Goal: Information Seeking & Learning: Learn about a topic

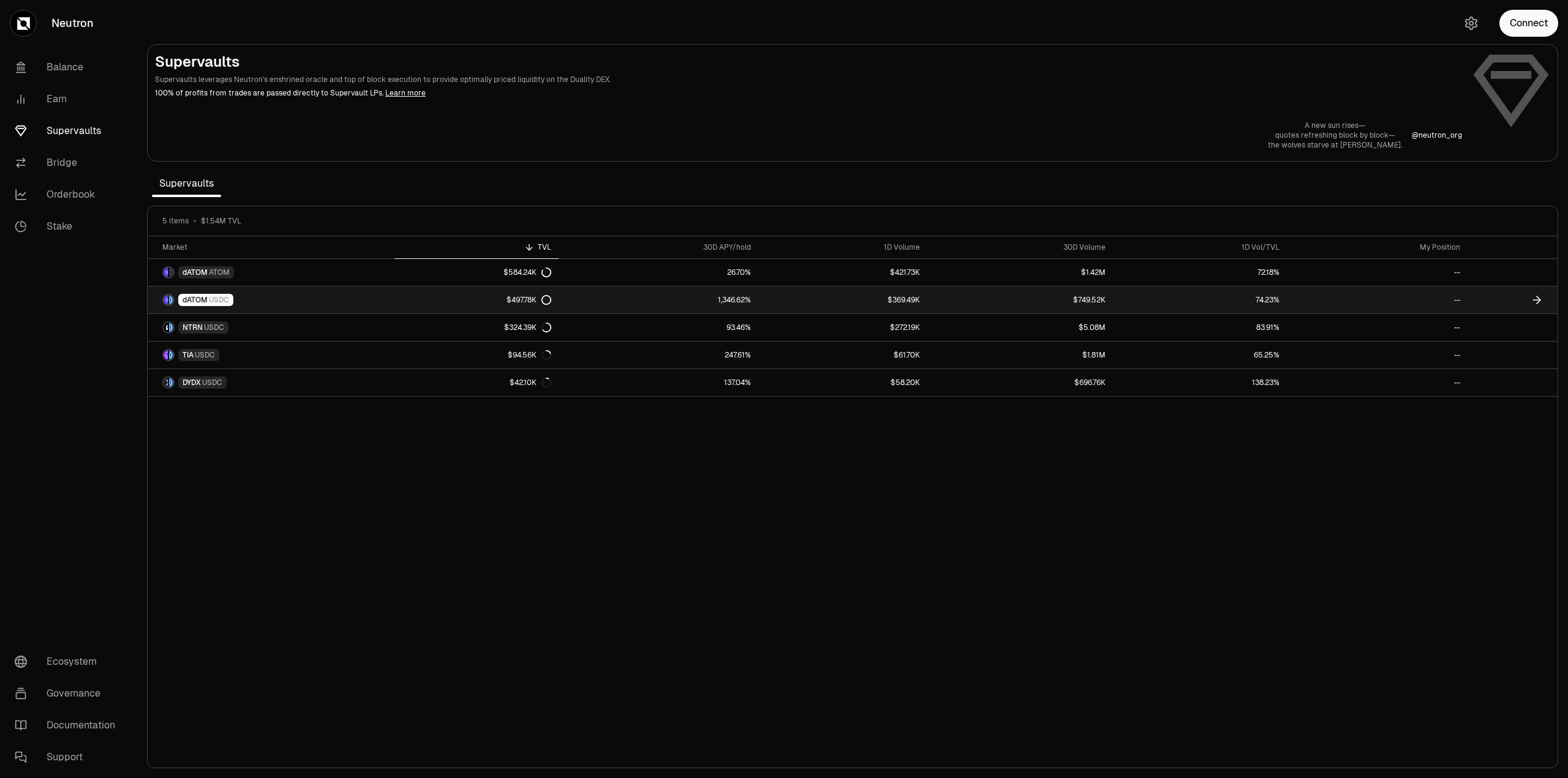
click at [203, 298] on span "dATOM" at bounding box center [195, 300] width 25 height 10
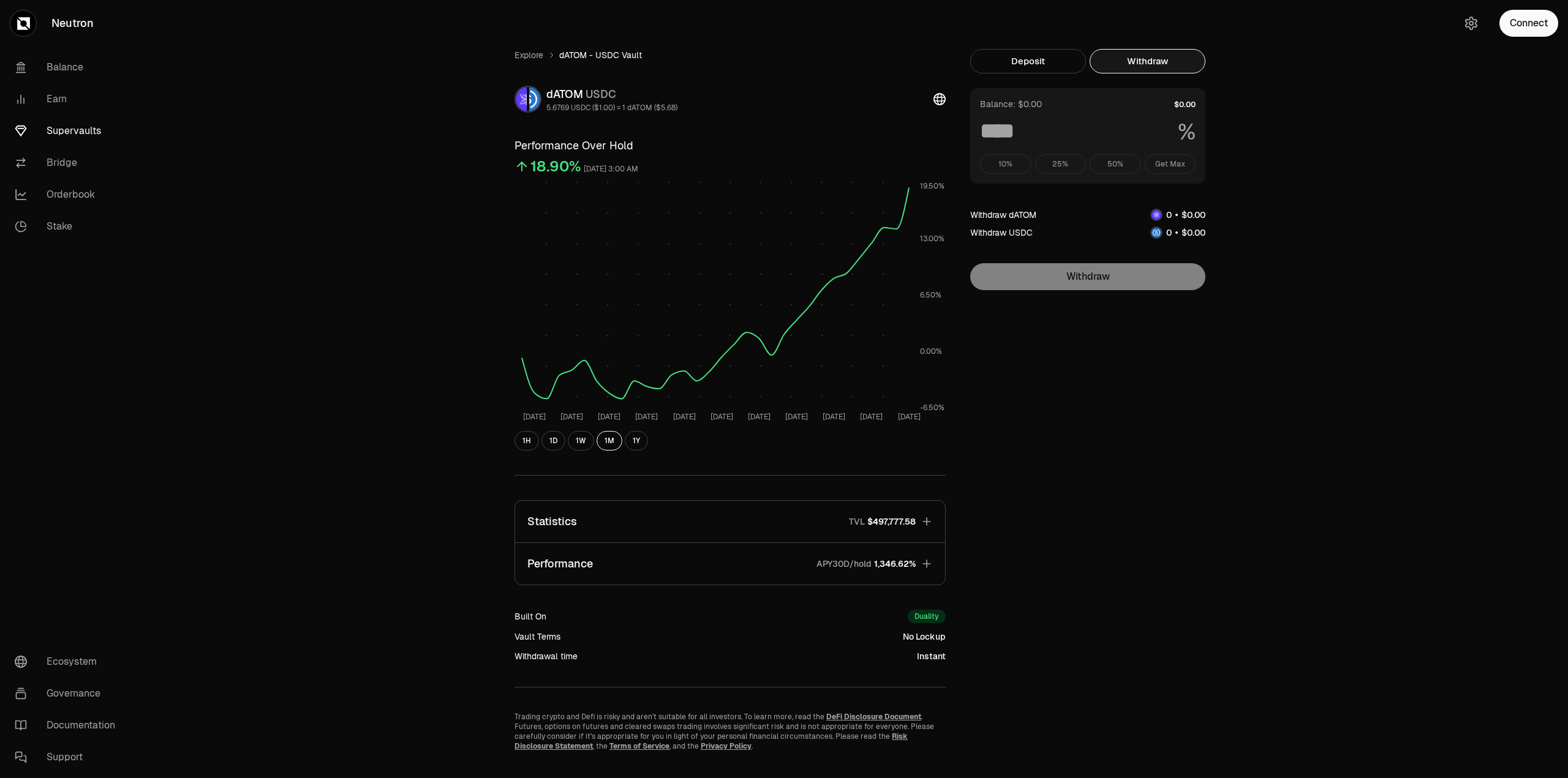
click at [1164, 55] on button "Withdraw" at bounding box center [1147, 61] width 115 height 24
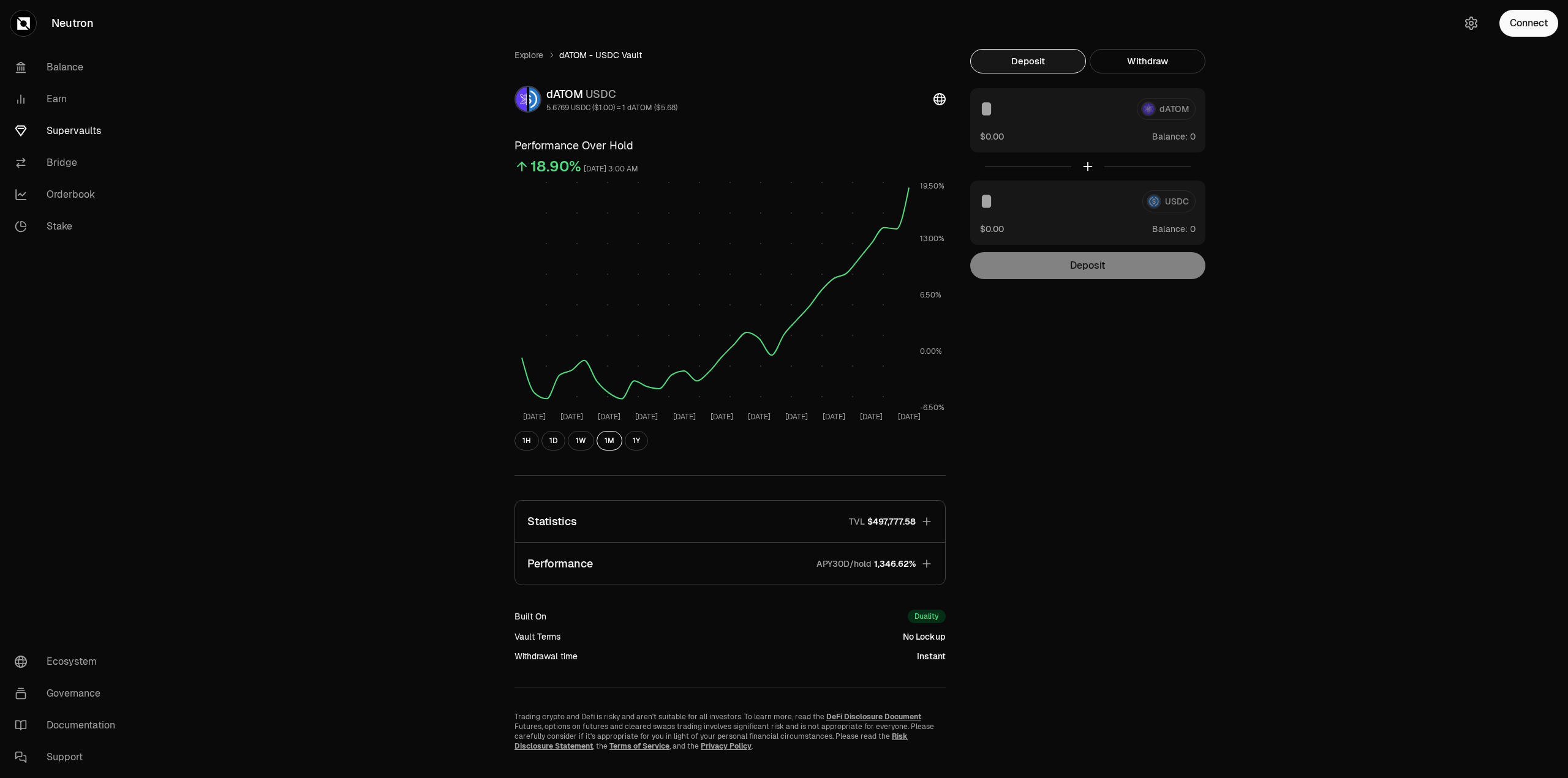
click at [1011, 62] on button "Deposit" at bounding box center [1028, 61] width 115 height 24
click at [38, 93] on link "Earn" at bounding box center [69, 99] width 128 height 32
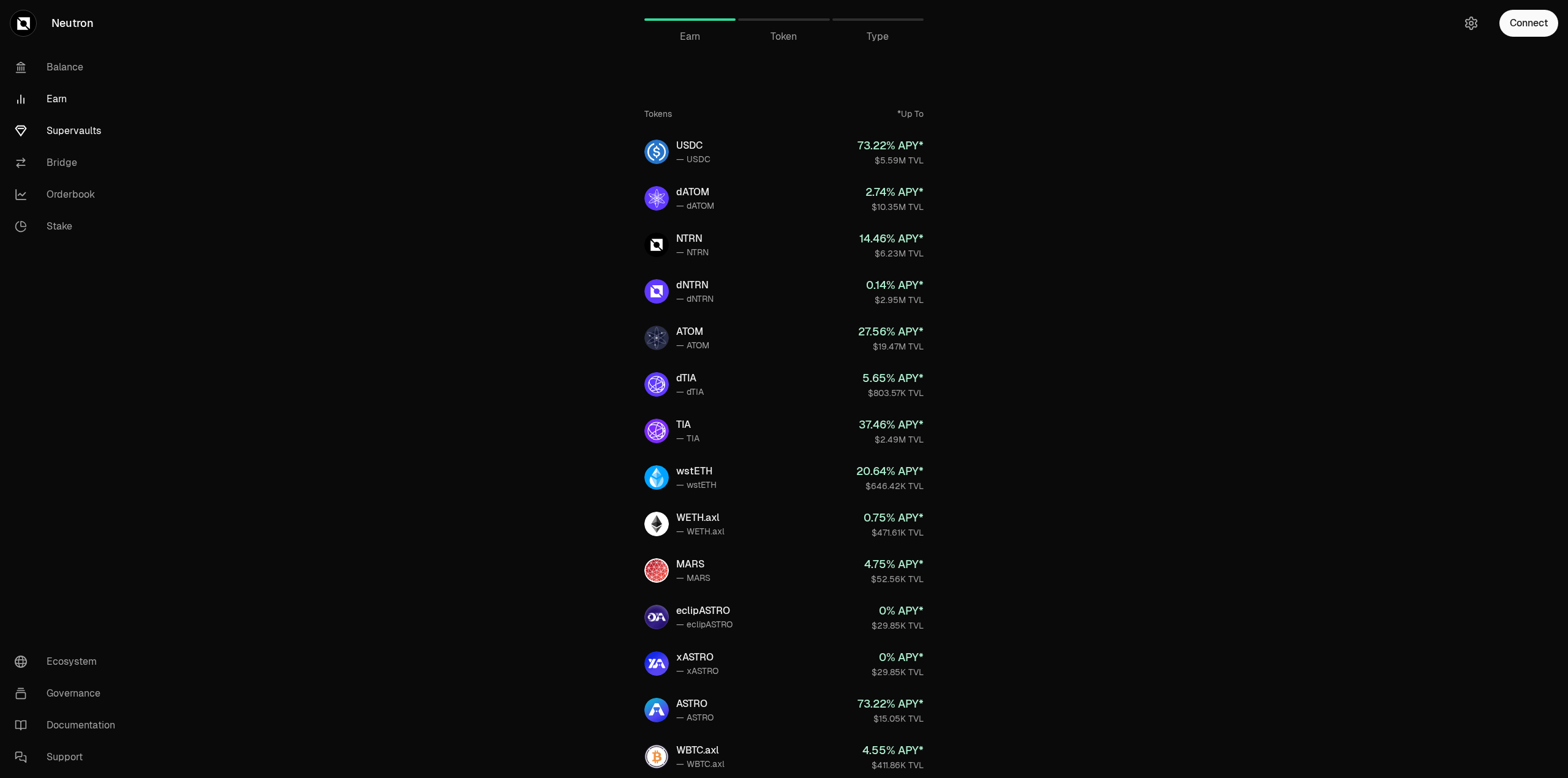
click at [74, 146] on link "Supervaults" at bounding box center [69, 131] width 128 height 32
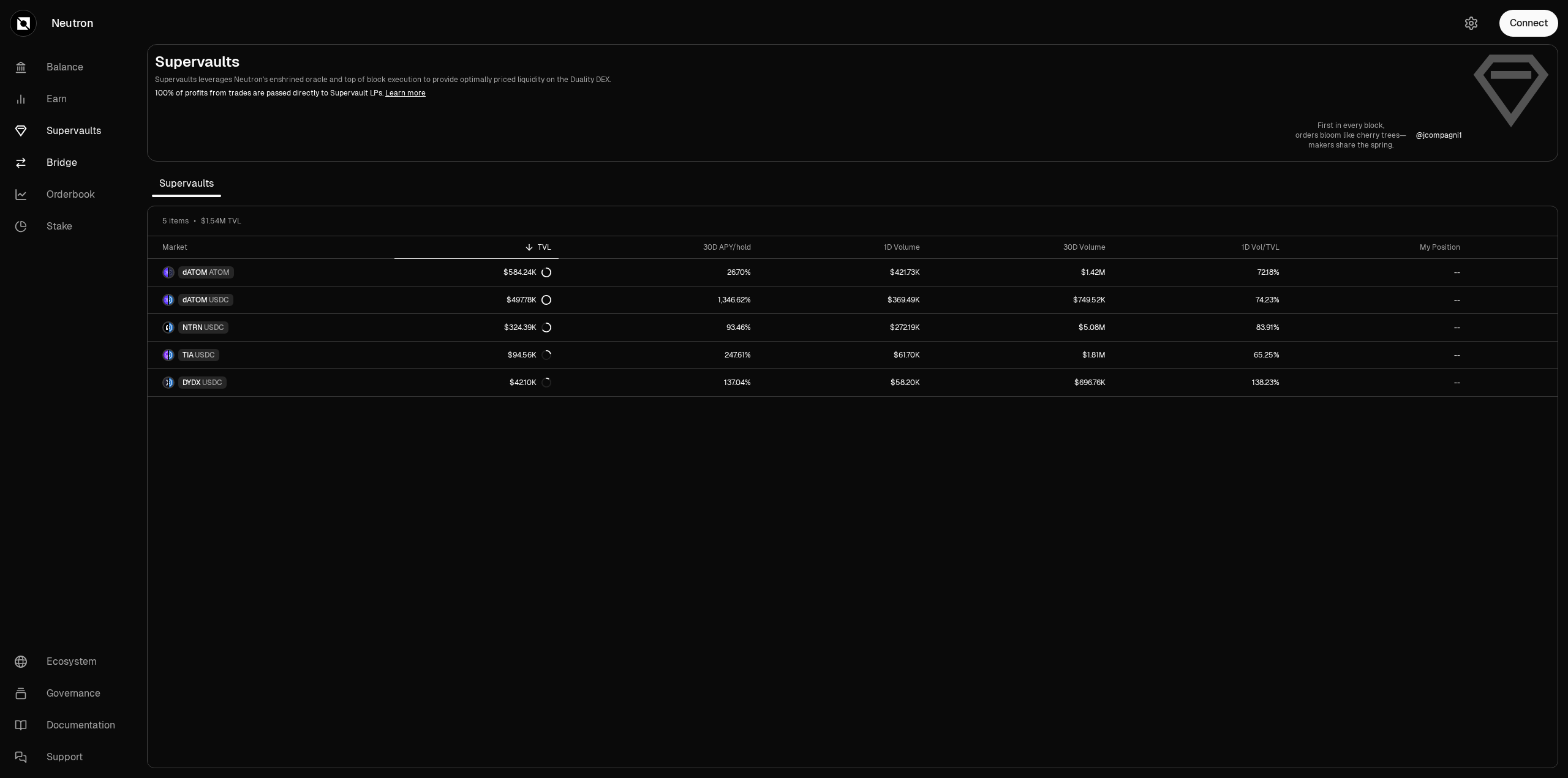
click at [64, 168] on link "Bridge" at bounding box center [69, 163] width 128 height 32
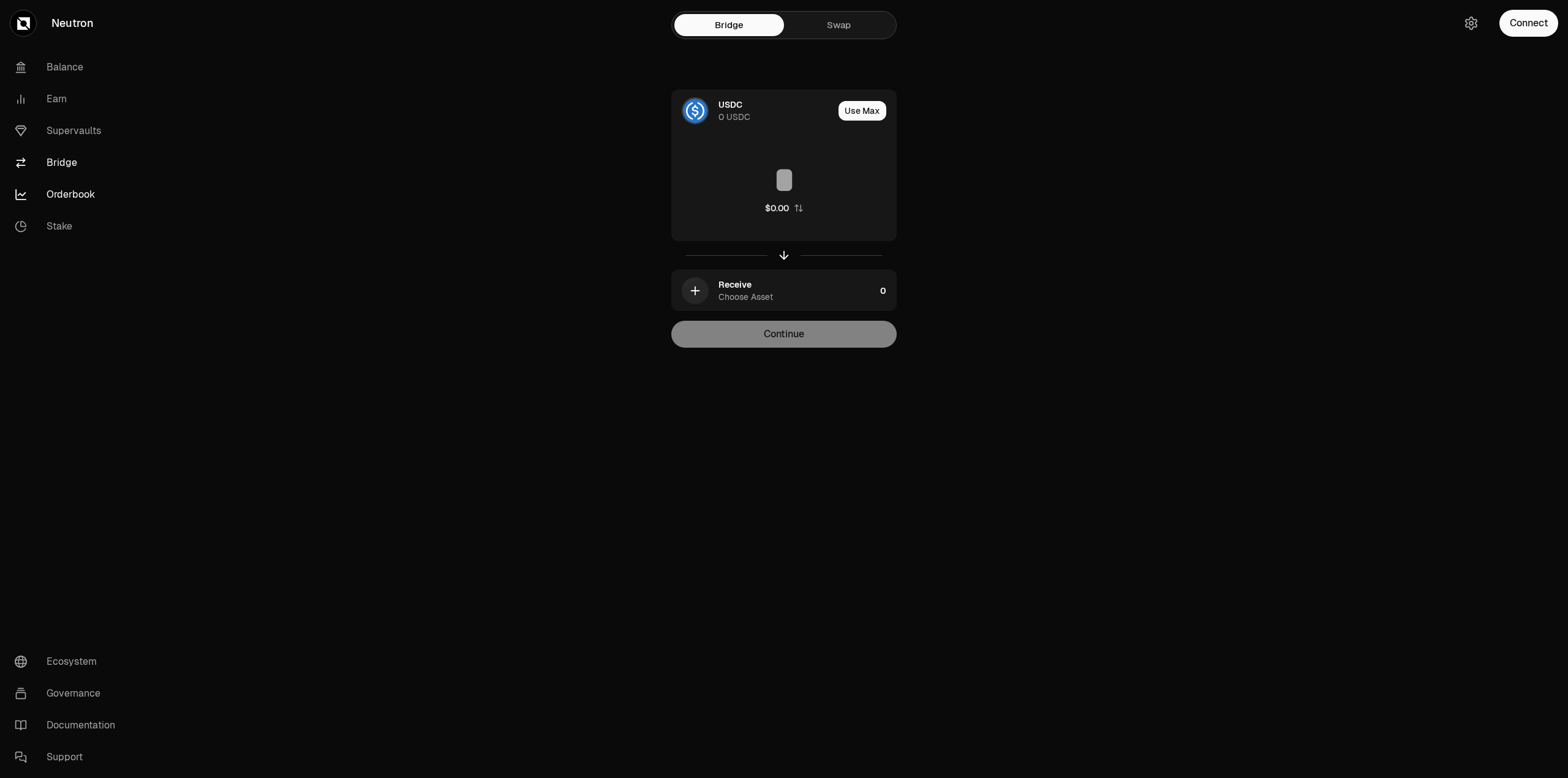
click at [72, 195] on link "Orderbook" at bounding box center [69, 195] width 128 height 32
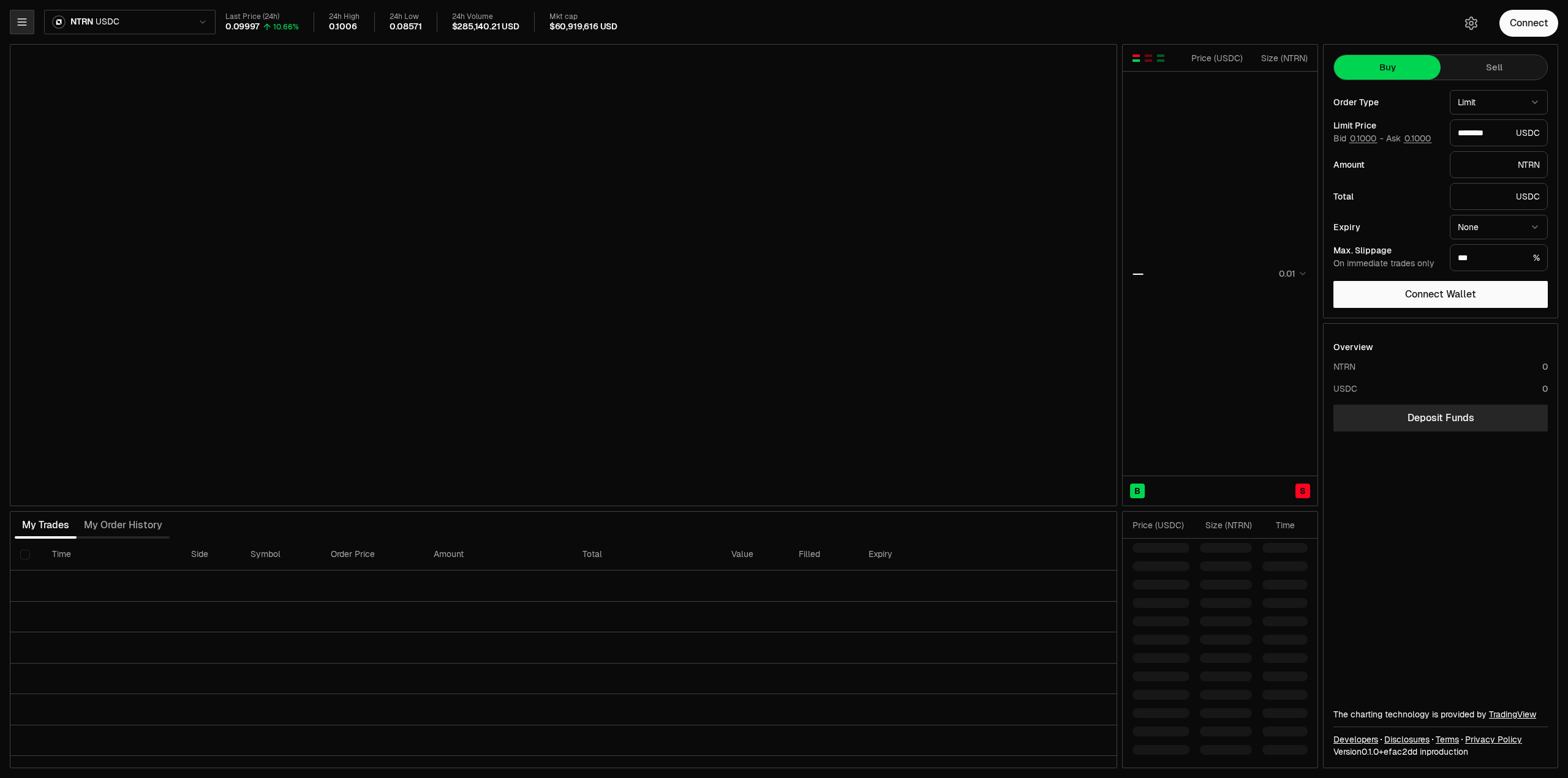
type input "********"
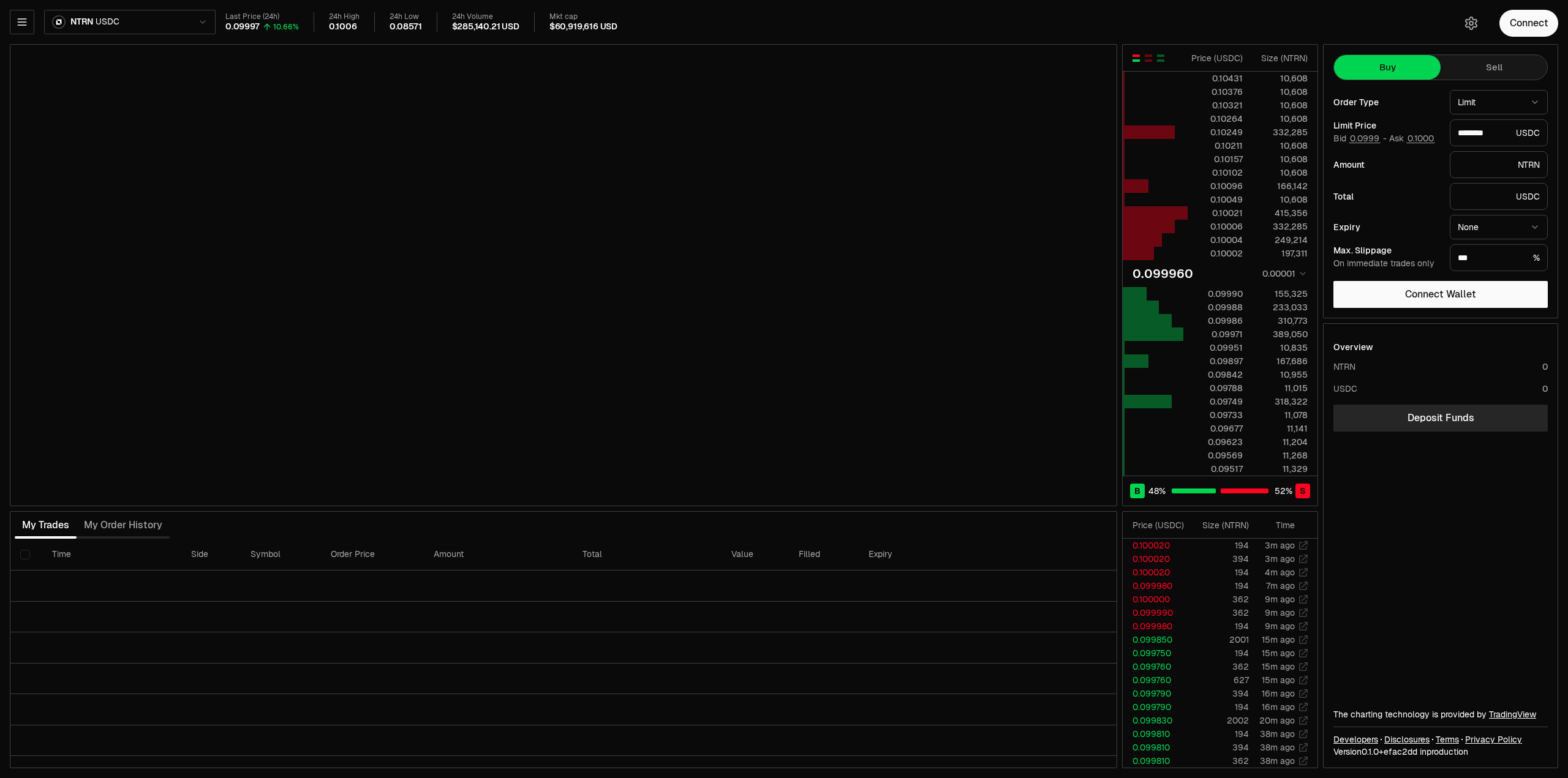
click at [100, 17] on html "Neutron Balance Earn Supervaults Bridge Orderbook Stake Ecosystem Governance Do…" at bounding box center [784, 389] width 1568 height 778
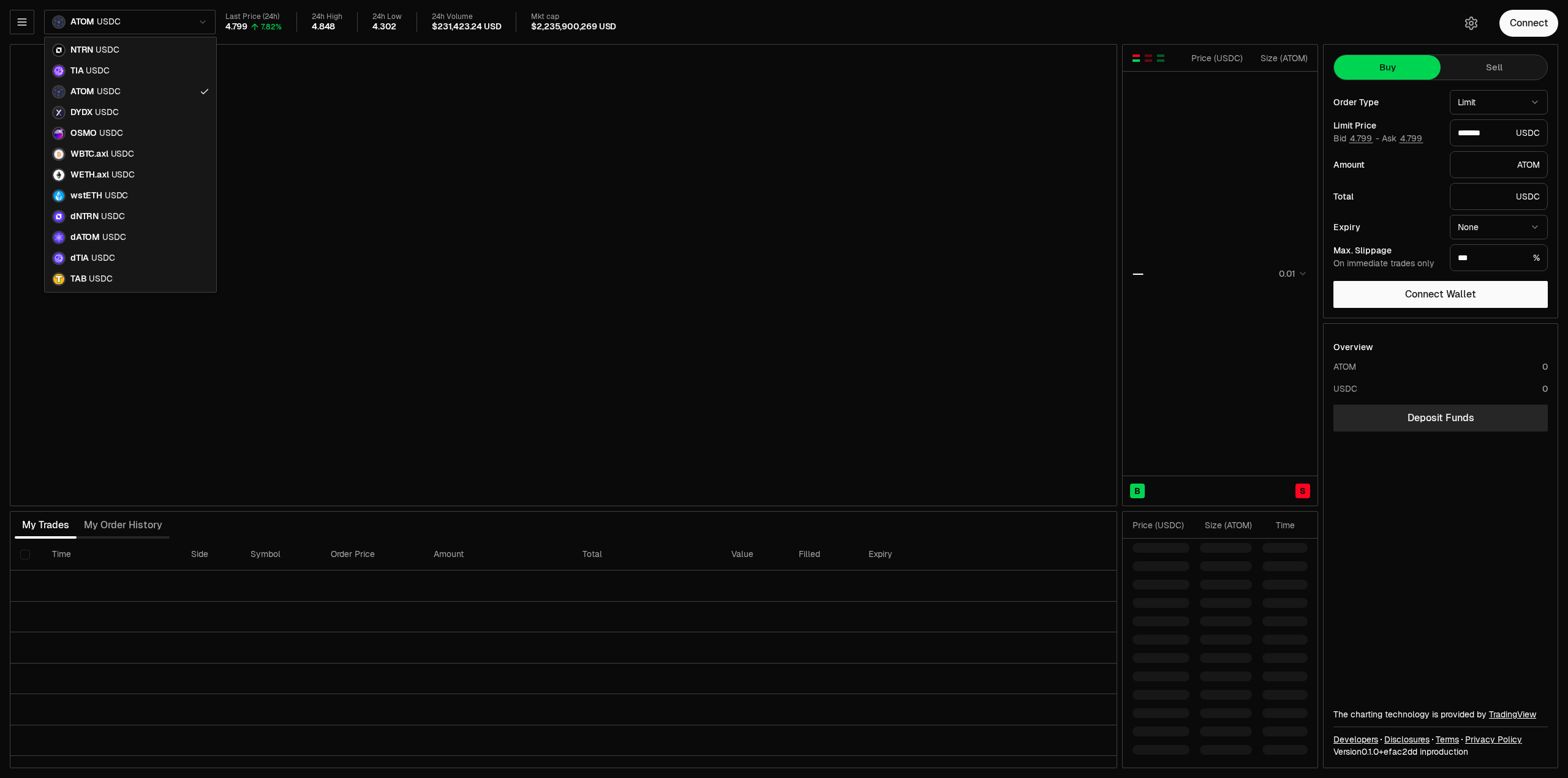
click at [150, 26] on html "Neutron Balance Earn Supervaults Bridge Orderbook Stake Ecosystem Governance Do…" at bounding box center [784, 389] width 1568 height 778
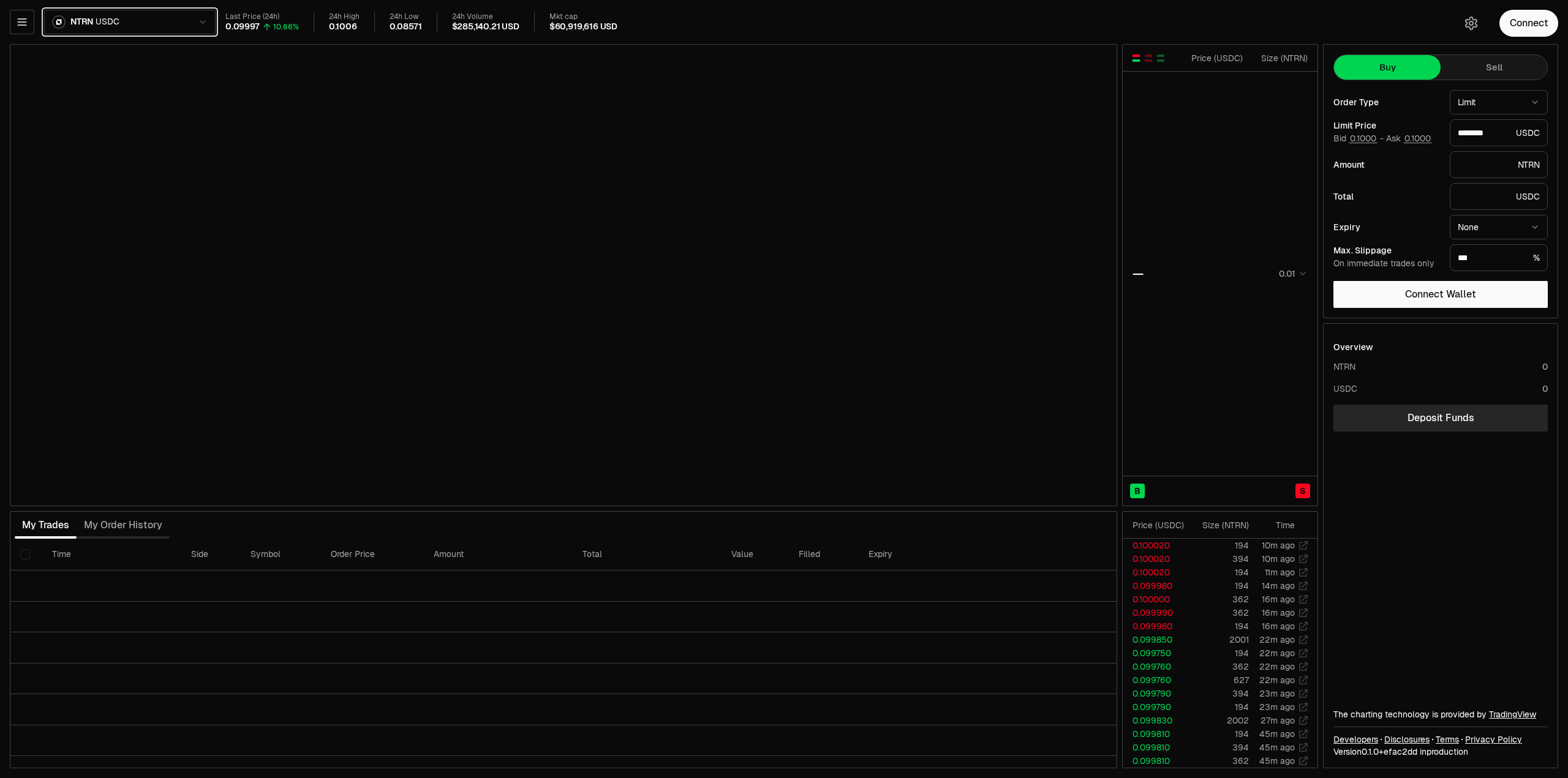
type input "********"
